Goal: Task Accomplishment & Management: Manage account settings

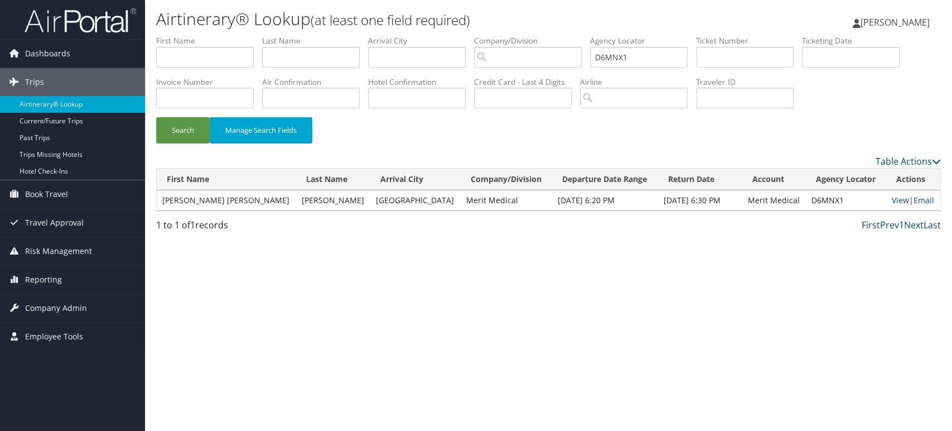
click at [58, 22] on img at bounding box center [81, 20] width 112 height 26
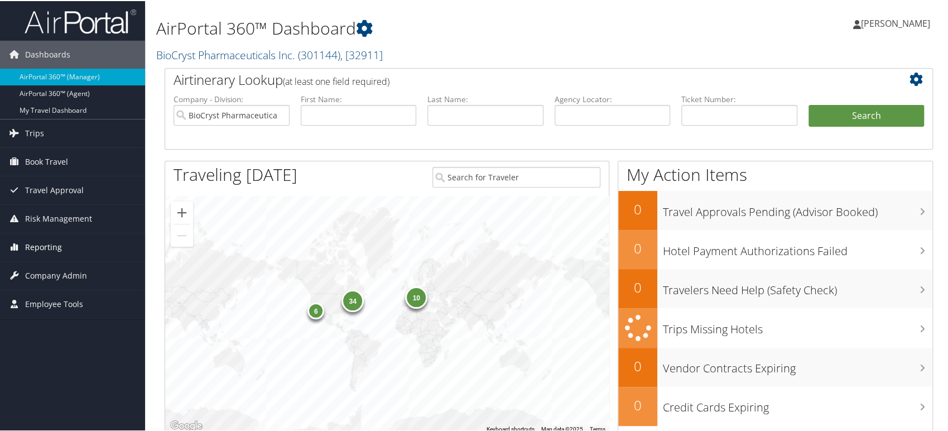
click at [49, 247] on span "Reporting" at bounding box center [43, 246] width 37 height 28
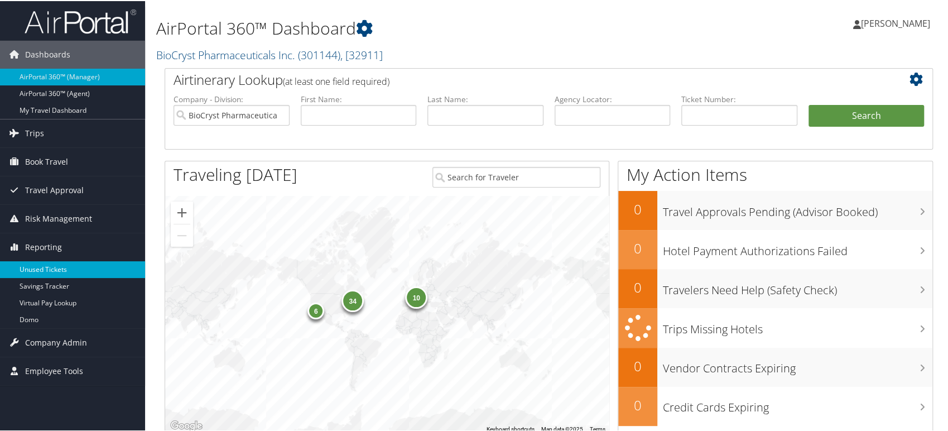
click at [42, 271] on link "Unused Tickets" at bounding box center [72, 268] width 145 height 17
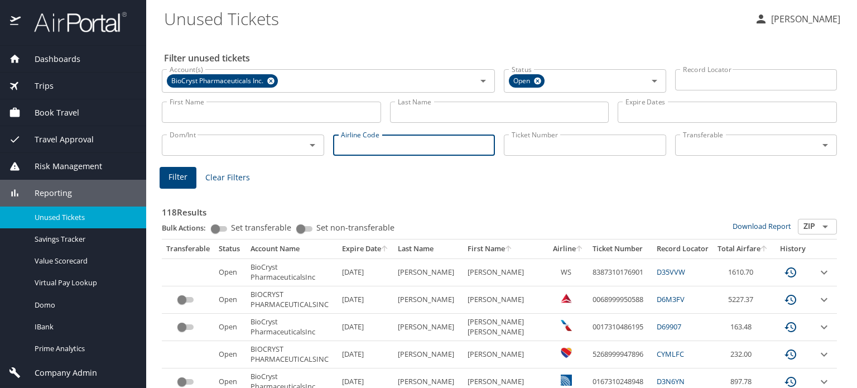
click at [384, 144] on input "Airline Code" at bounding box center [414, 144] width 162 height 21
type input "dl"
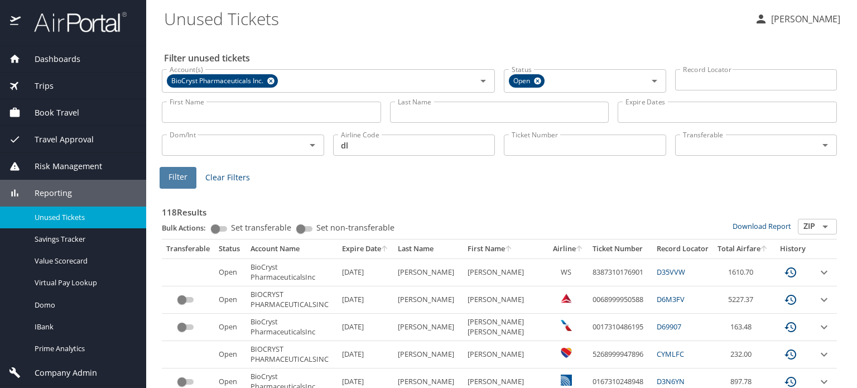
click at [185, 180] on span "Filter" at bounding box center [177, 177] width 19 height 14
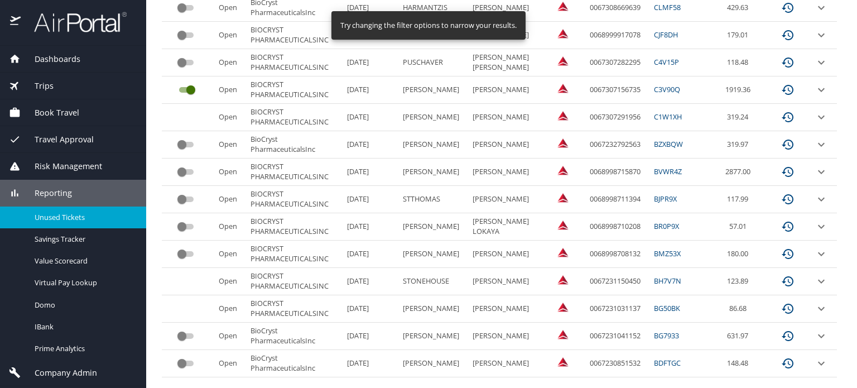
scroll to position [585, 0]
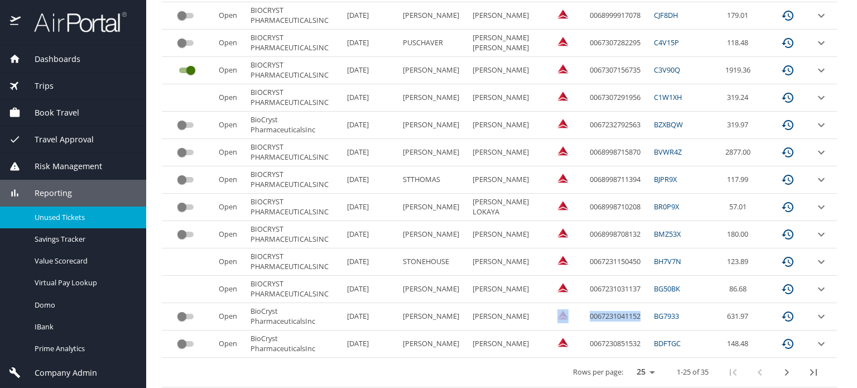
drag, startPoint x: 629, startPoint y: 312, endPoint x: 570, endPoint y: 312, distance: 59.7
click at [570, 312] on tr "Open BioCryst PharmaceuticalsInc 2/18/2026 BURNETT KATY OLIVE 0067231041152 BG7…" at bounding box center [499, 316] width 675 height 27
copy tr "0067231041152"
click at [83, 32] on img at bounding box center [74, 22] width 105 height 22
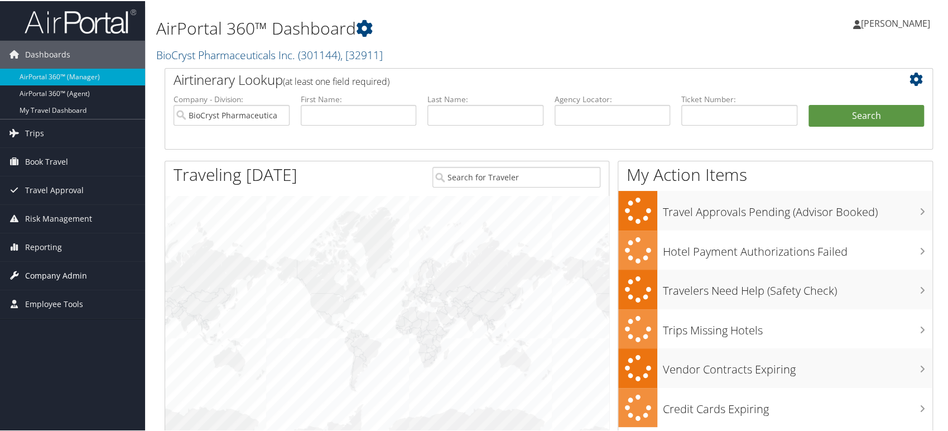
click at [68, 269] on span "Company Admin" at bounding box center [56, 275] width 62 height 28
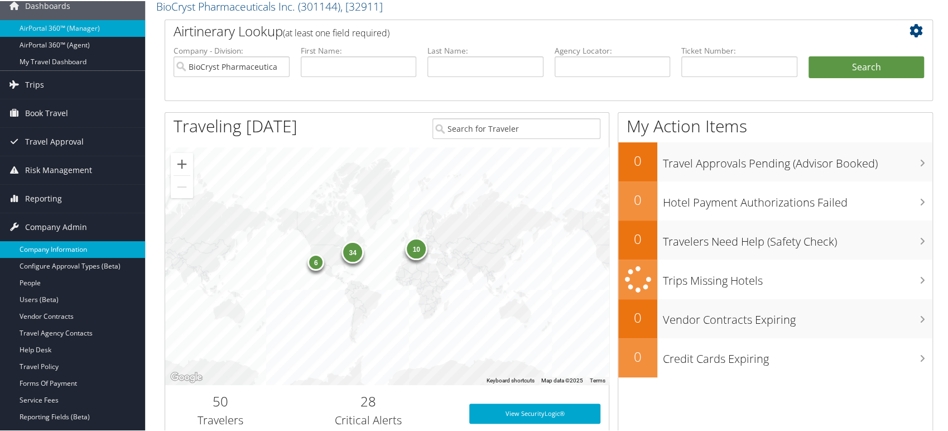
scroll to position [62, 0]
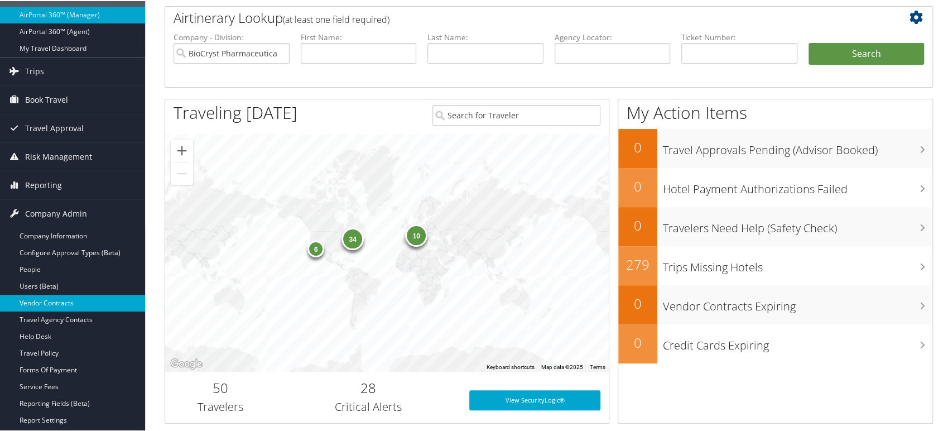
click at [62, 299] on link "Vendor Contracts" at bounding box center [72, 301] width 145 height 17
